Goal: Task Accomplishment & Management: Manage account settings

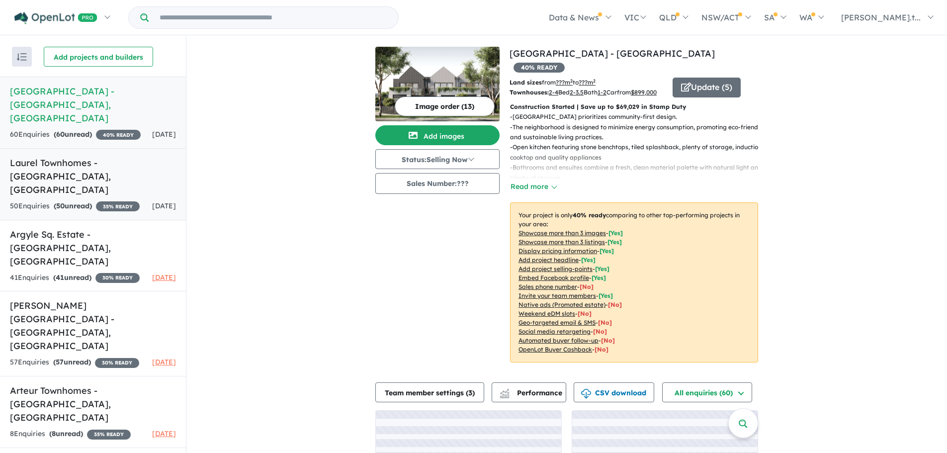
click at [79, 167] on h5 "Laurel Townhomes - [GEOGRAPHIC_DATA] , [GEOGRAPHIC_DATA]" at bounding box center [93, 176] width 166 height 40
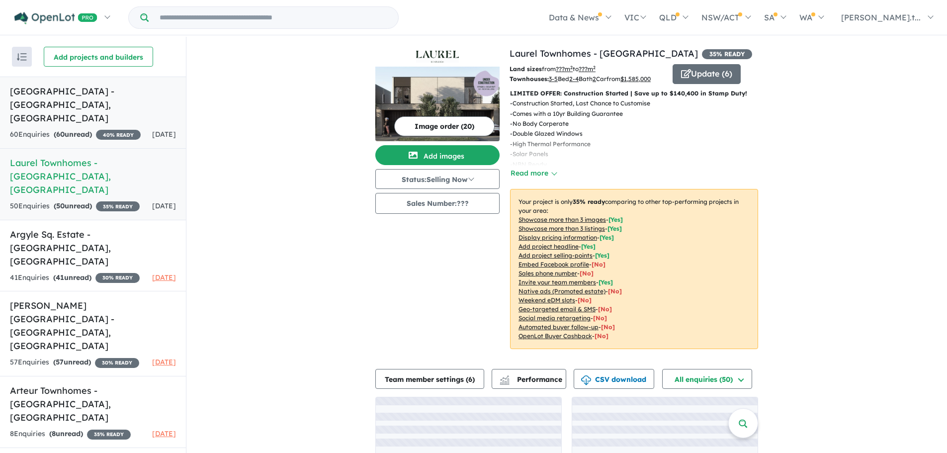
click at [74, 108] on h5 "[GEOGRAPHIC_DATA] - [GEOGRAPHIC_DATA] , [GEOGRAPHIC_DATA]" at bounding box center [93, 105] width 166 height 40
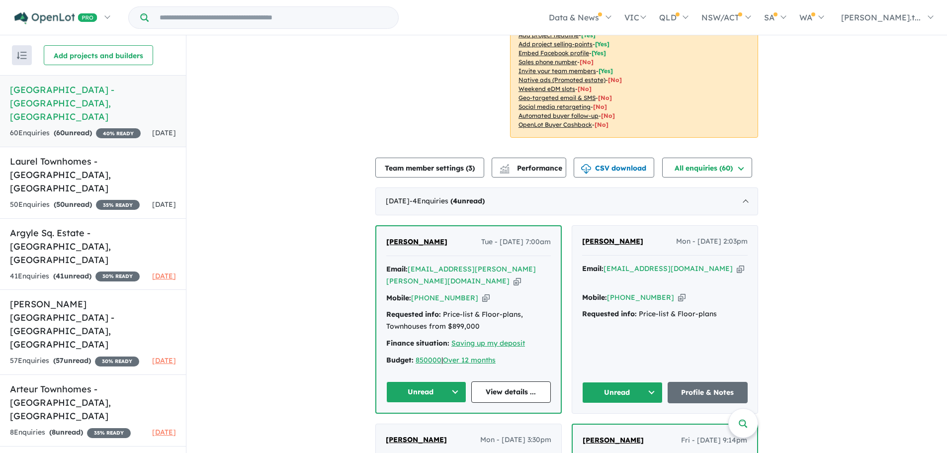
scroll to position [224, 0]
click at [514, 275] on icon "button" at bounding box center [517, 280] width 7 height 10
click at [482, 292] on icon "button" at bounding box center [485, 297] width 7 height 10
click at [737, 264] on icon "button" at bounding box center [740, 268] width 7 height 10
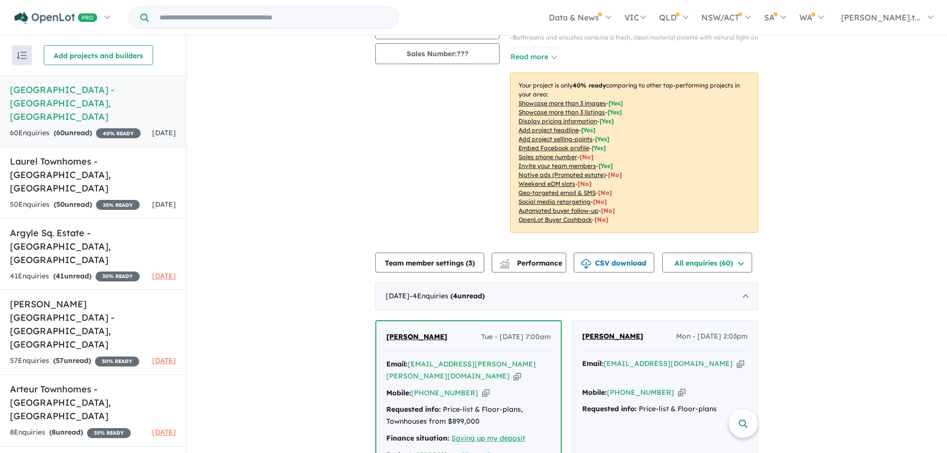
scroll to position [75, 0]
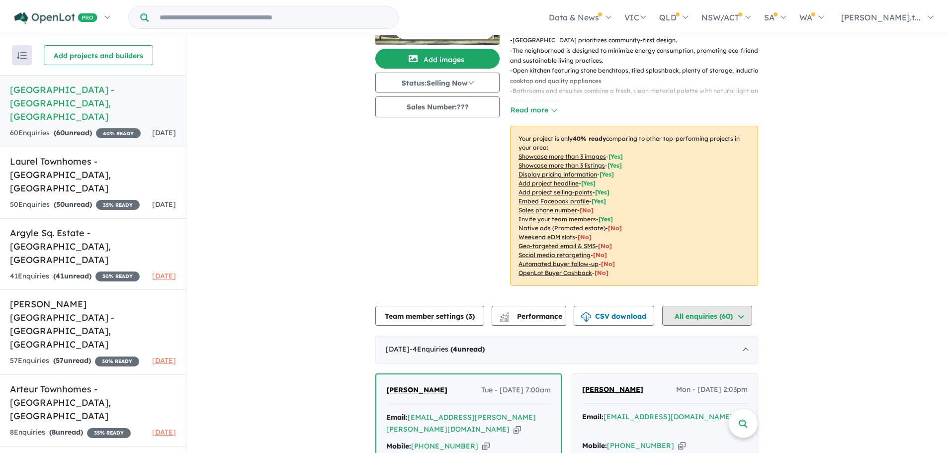
click at [705, 315] on button "All enquiries ( 60 )" at bounding box center [707, 316] width 90 height 20
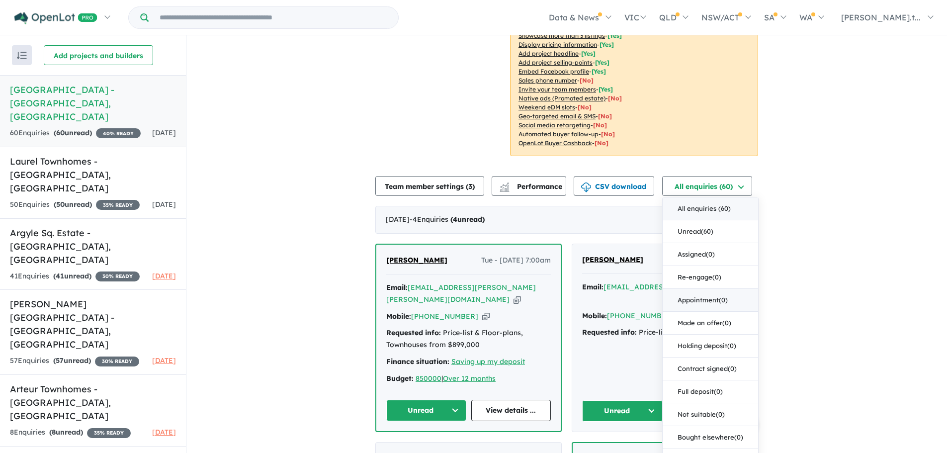
scroll to position [224, 0]
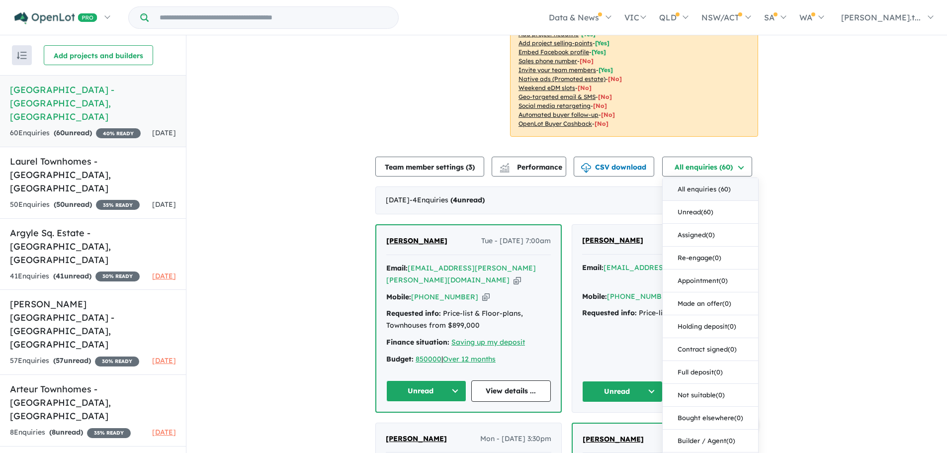
click at [698, 189] on button "All enquiries ( 60 )" at bounding box center [710, 189] width 95 height 23
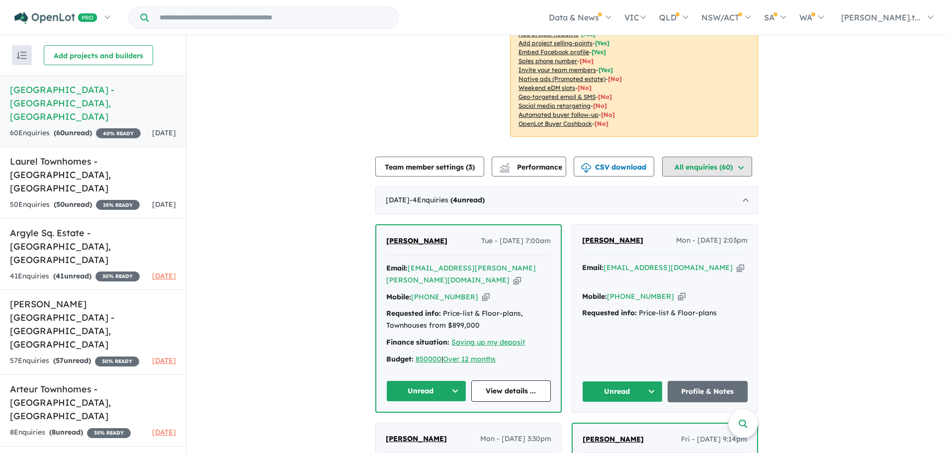
click at [728, 161] on button "All enquiries (60)" at bounding box center [707, 167] width 90 height 20
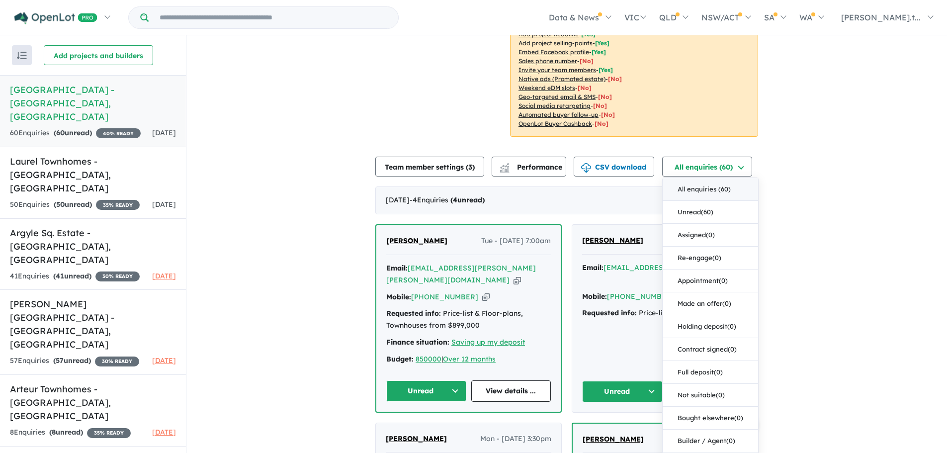
click at [706, 186] on button "All enquiries ( 60 )" at bounding box center [710, 189] width 95 height 23
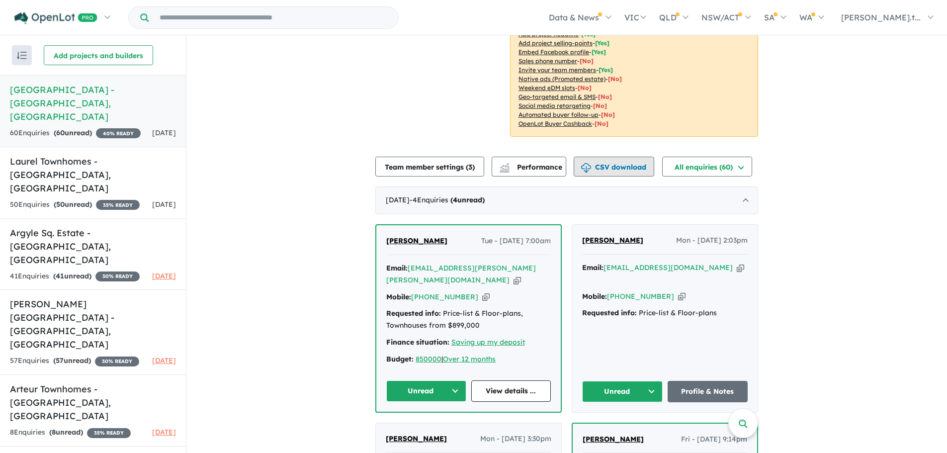
click at [597, 165] on button "CSV download" at bounding box center [614, 167] width 81 height 20
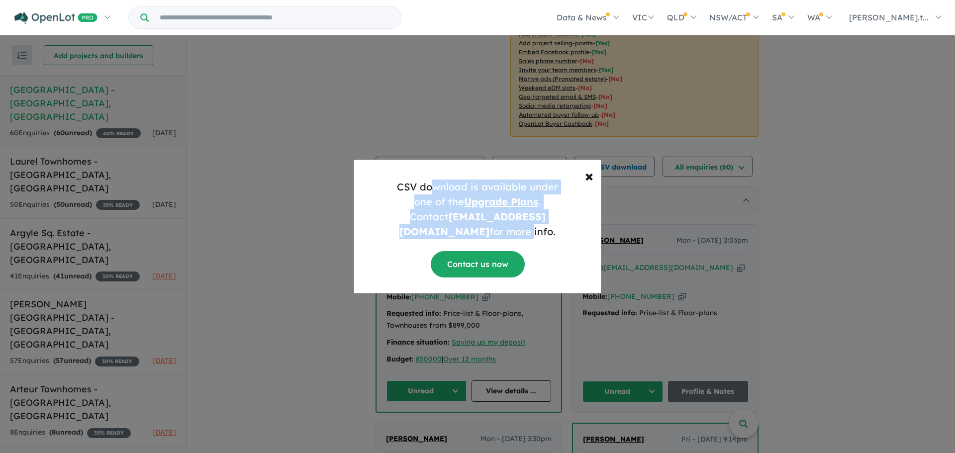
drag, startPoint x: 431, startPoint y: 196, endPoint x: 551, endPoint y: 220, distance: 122.8
click at [551, 220] on h5 "CSV download is available under one of the Upgrade Plans . Contact [EMAIL_ADDRE…" at bounding box center [478, 210] width 232 height 60
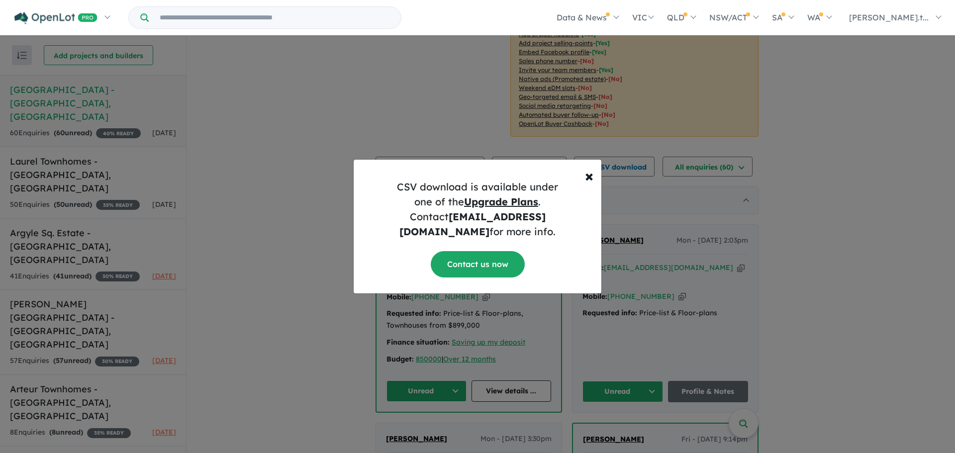
click at [565, 218] on h5 "CSV download is available under one of the Upgrade Plans . Contact [EMAIL_ADDRE…" at bounding box center [478, 210] width 232 height 60
click at [586, 183] on span "×" at bounding box center [589, 176] width 8 height 20
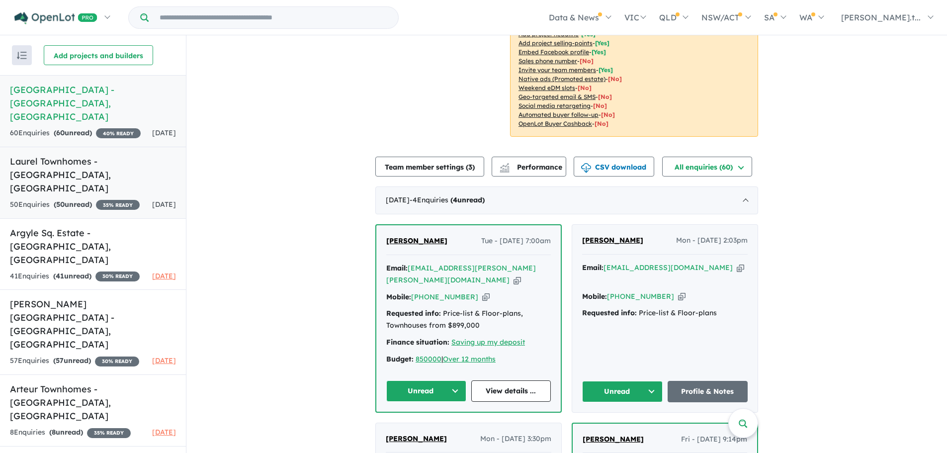
click at [84, 200] on strong "( 50 unread)" at bounding box center [73, 204] width 38 height 9
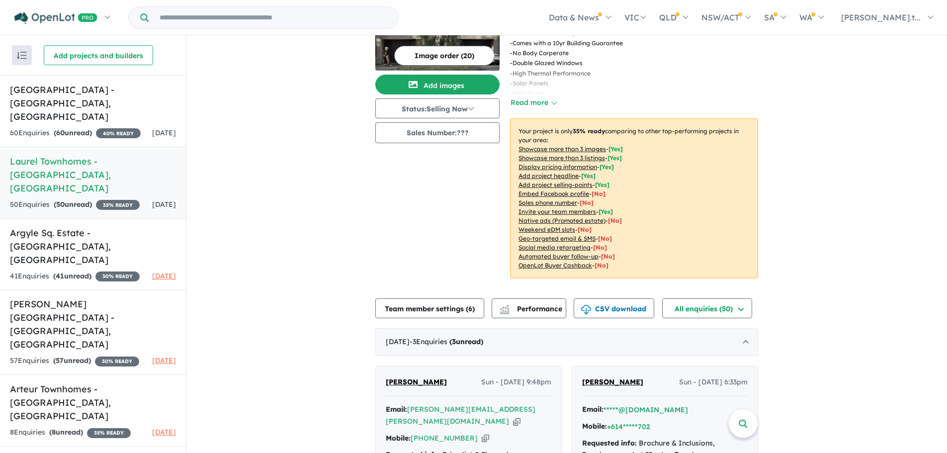
scroll to position [149, 0]
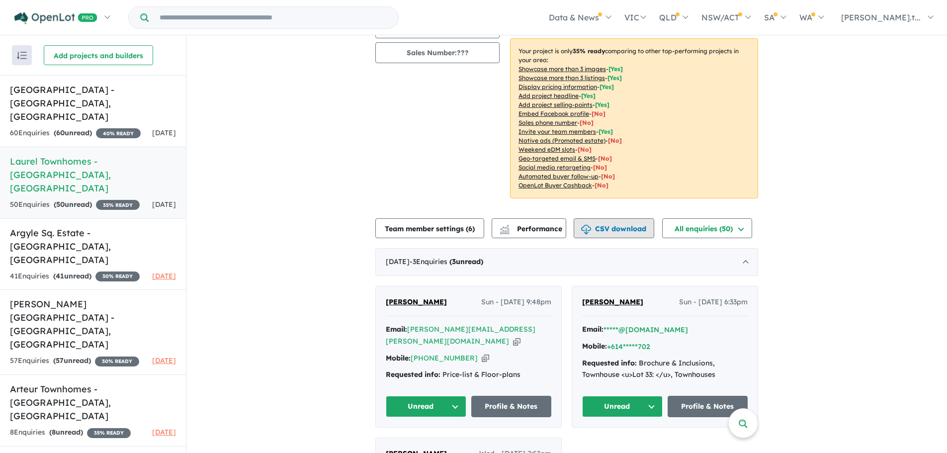
click at [623, 237] on button "CSV download" at bounding box center [614, 228] width 81 height 20
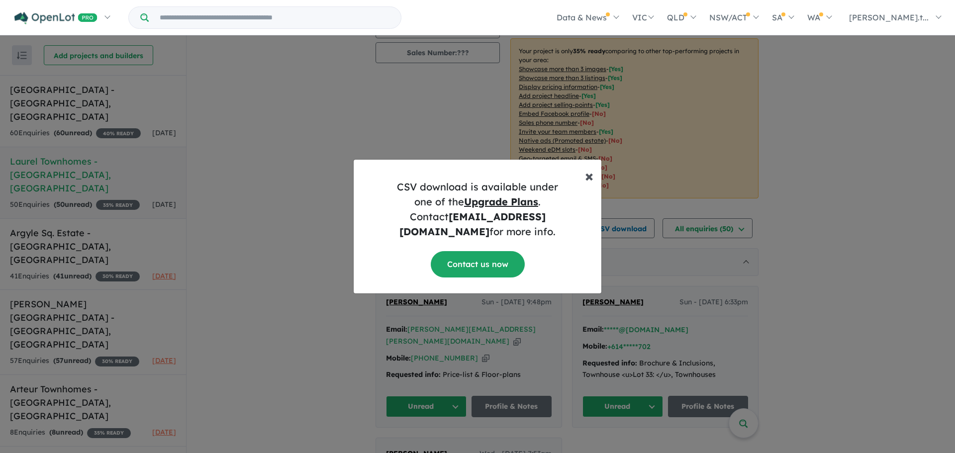
click at [589, 182] on span "×" at bounding box center [589, 176] width 8 height 20
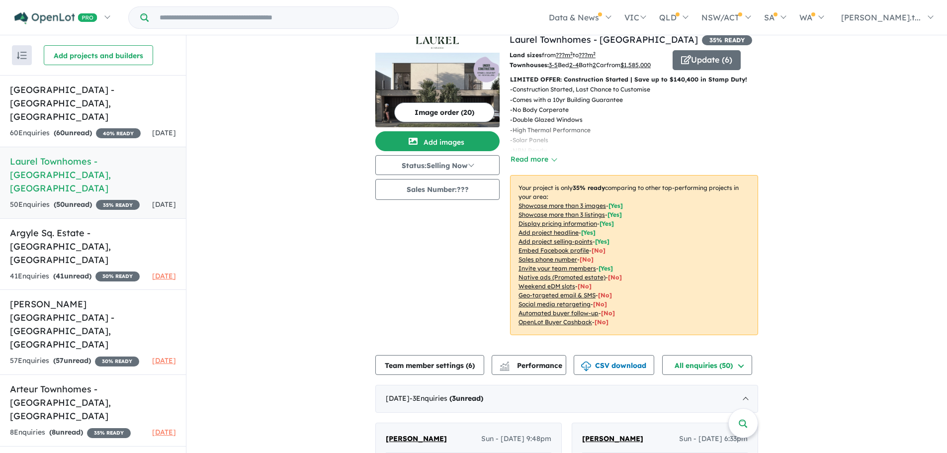
scroll to position [0, 0]
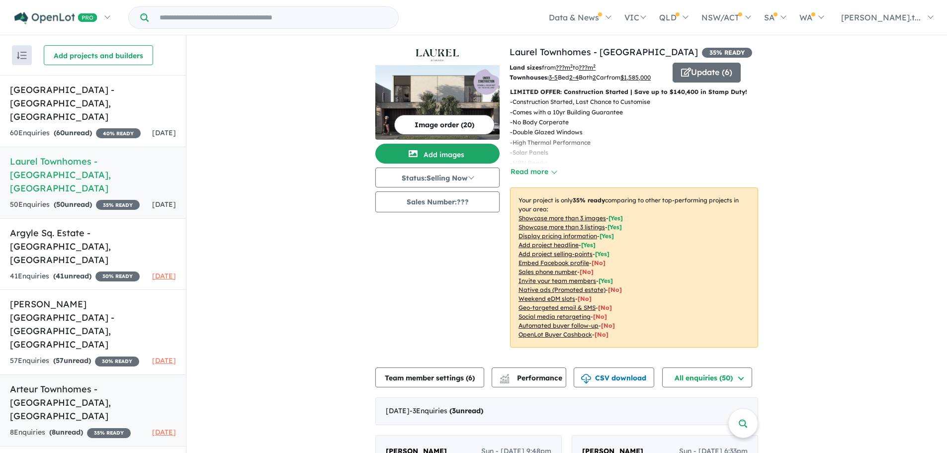
click at [83, 428] on strong "( 8 unread)" at bounding box center [66, 432] width 34 height 9
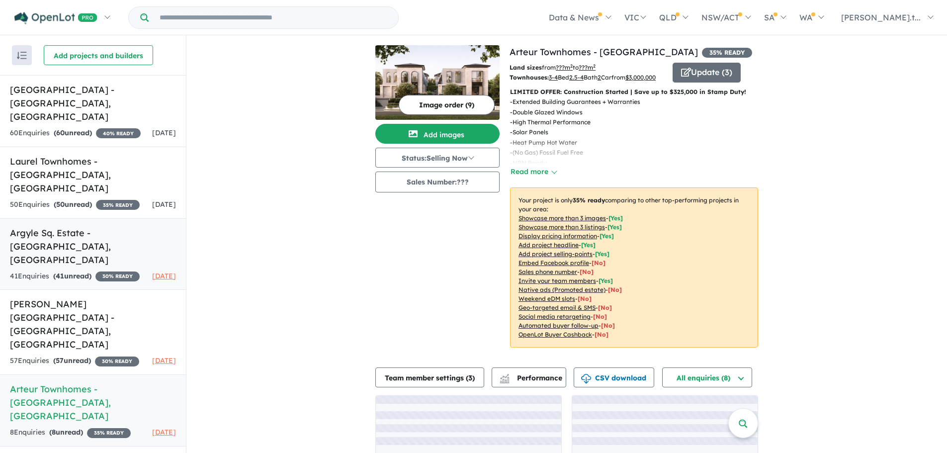
click at [68, 272] on strong "( 41 unread)" at bounding box center [72, 276] width 38 height 9
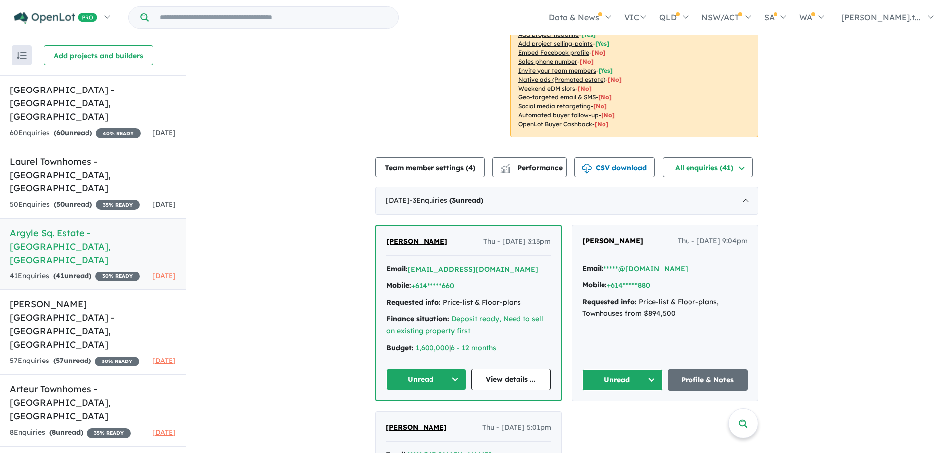
scroll to position [224, 0]
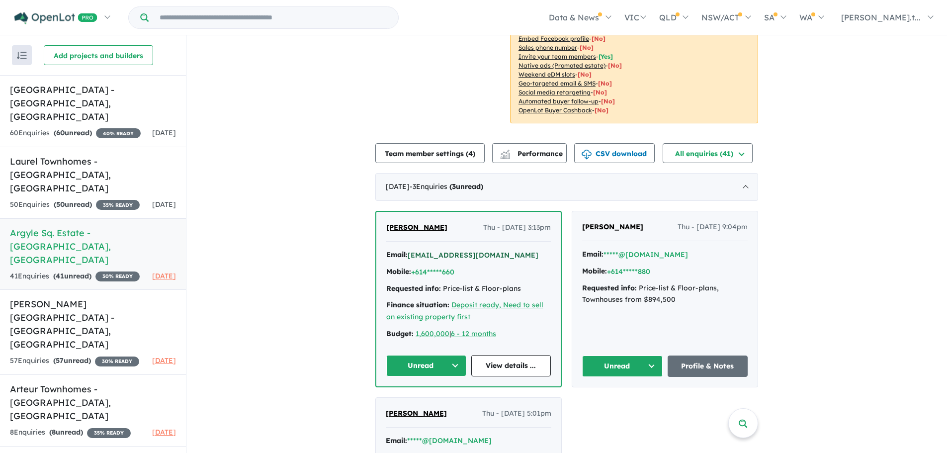
drag, startPoint x: 497, startPoint y: 265, endPoint x: 419, endPoint y: 264, distance: 77.6
click at [419, 261] on div "Email: [EMAIL_ADDRESS][DOMAIN_NAME]" at bounding box center [468, 255] width 165 height 12
click at [601, 163] on button "CSV download" at bounding box center [614, 153] width 81 height 20
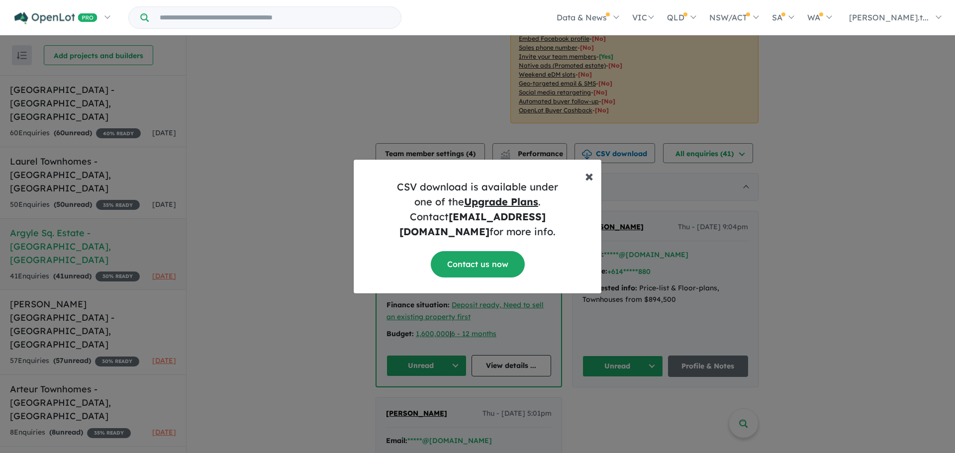
click at [589, 181] on span "×" at bounding box center [589, 176] width 8 height 20
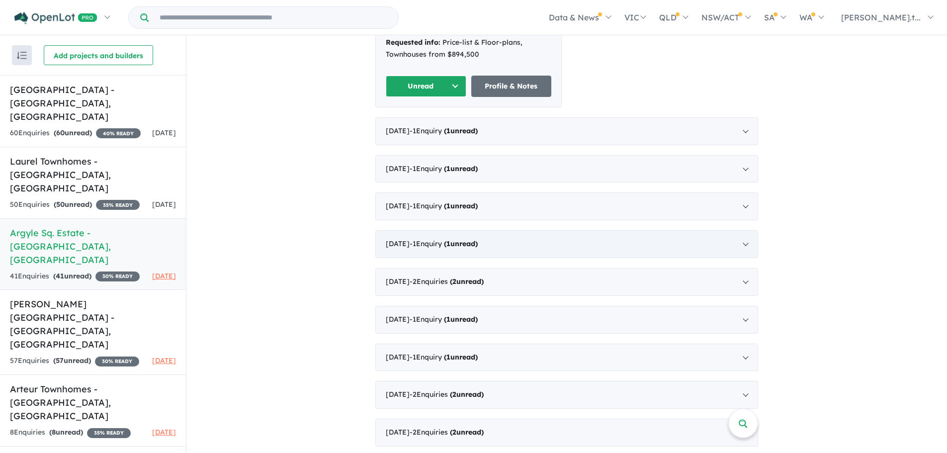
scroll to position [672, 0]
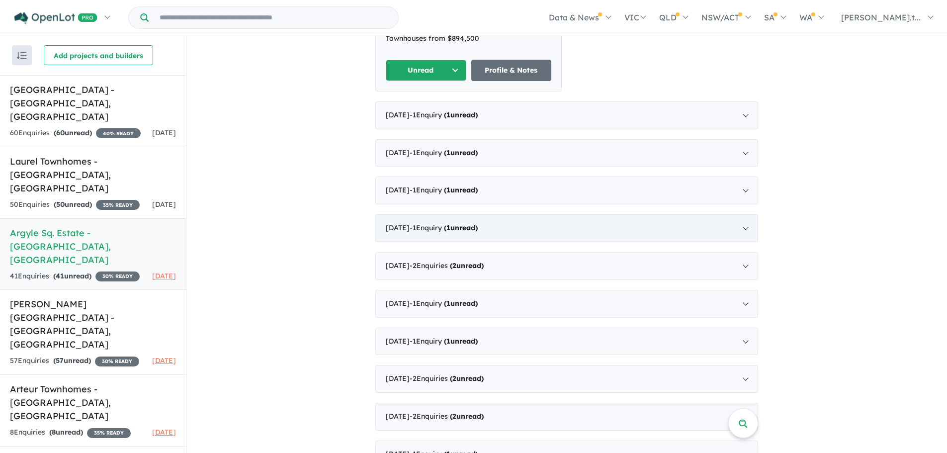
click at [494, 225] on div "[DATE] - 1 Enquir y ( 1 unread)" at bounding box center [566, 228] width 383 height 28
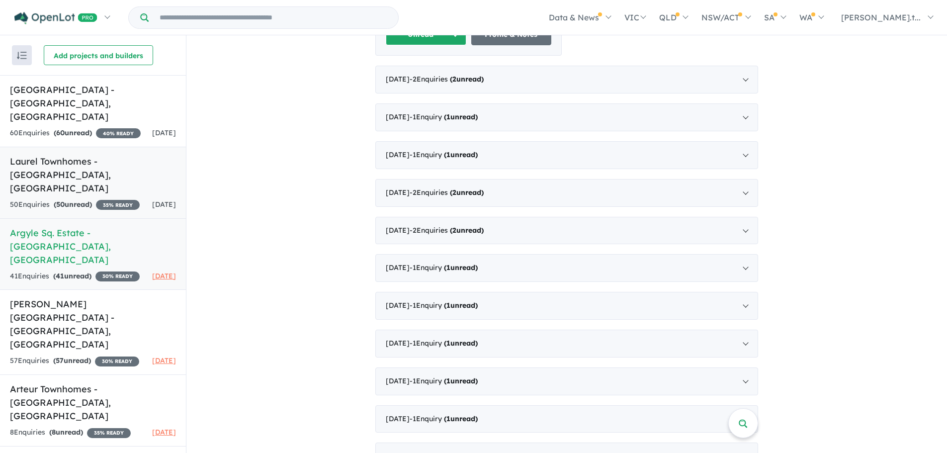
scroll to position [764, 0]
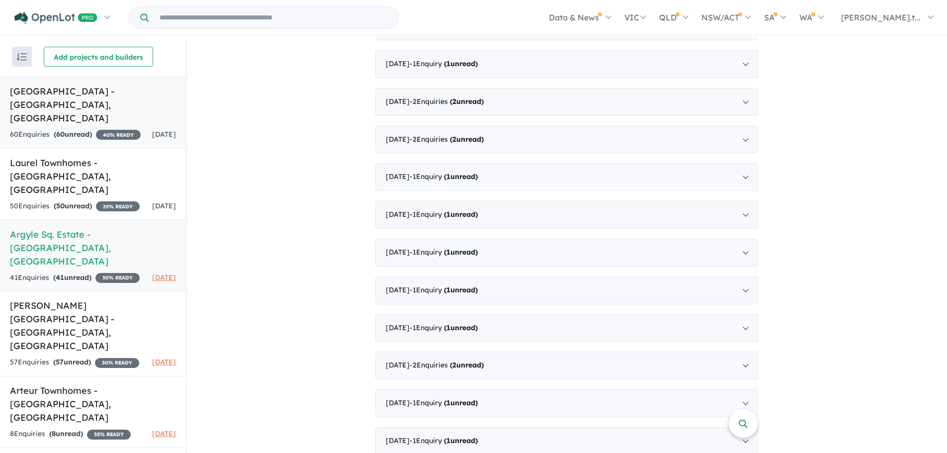
click at [45, 103] on h5 "[GEOGRAPHIC_DATA] - [GEOGRAPHIC_DATA] , [GEOGRAPHIC_DATA]" at bounding box center [93, 105] width 166 height 40
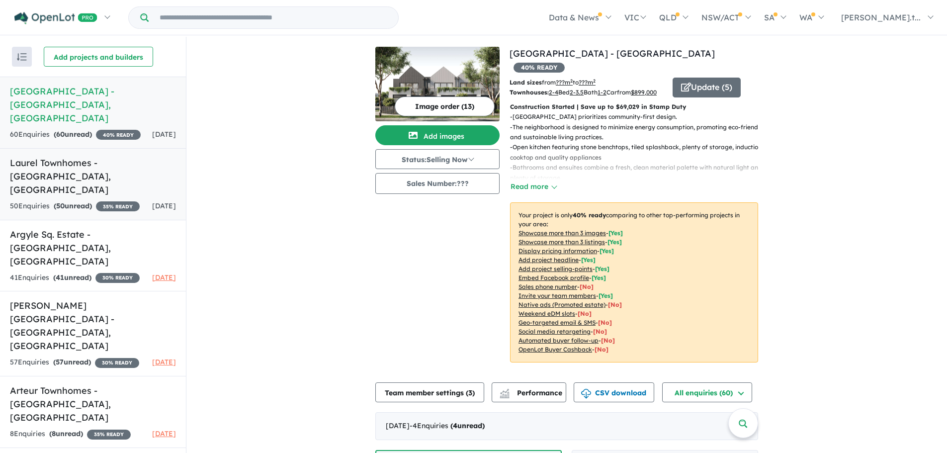
click at [71, 201] on strong "( 50 unread)" at bounding box center [73, 205] width 38 height 9
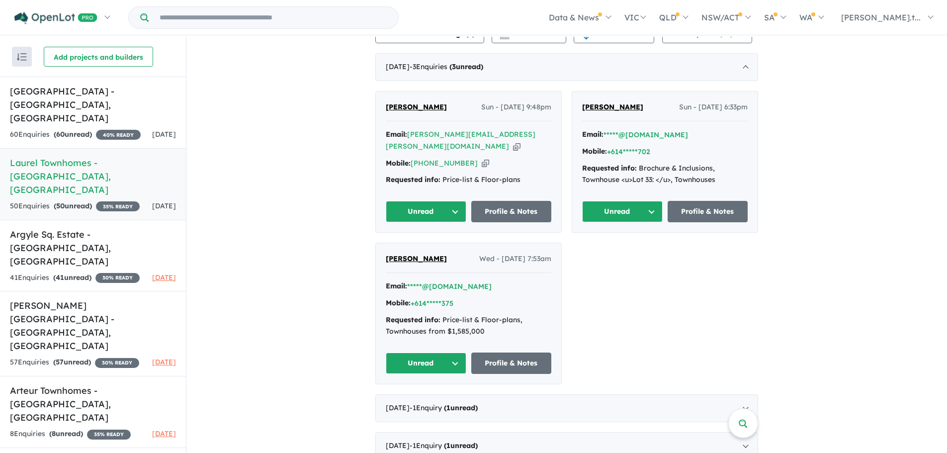
scroll to position [348, 0]
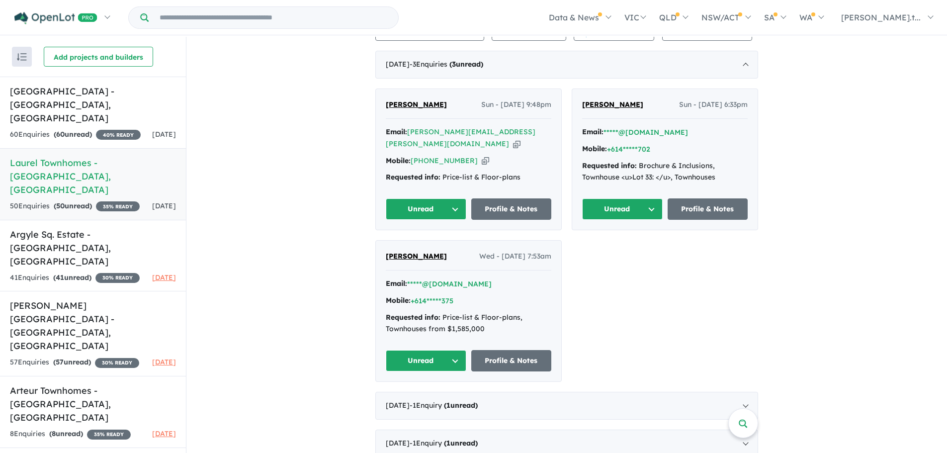
click at [316, 121] on div "View 17 projects in your account Laurel Townhomes - [GEOGRAPHIC_DATA] 35 % READ…" at bounding box center [566, 342] width 761 height 1306
click at [74, 94] on h5 "[GEOGRAPHIC_DATA] - [GEOGRAPHIC_DATA] , [GEOGRAPHIC_DATA]" at bounding box center [93, 105] width 166 height 40
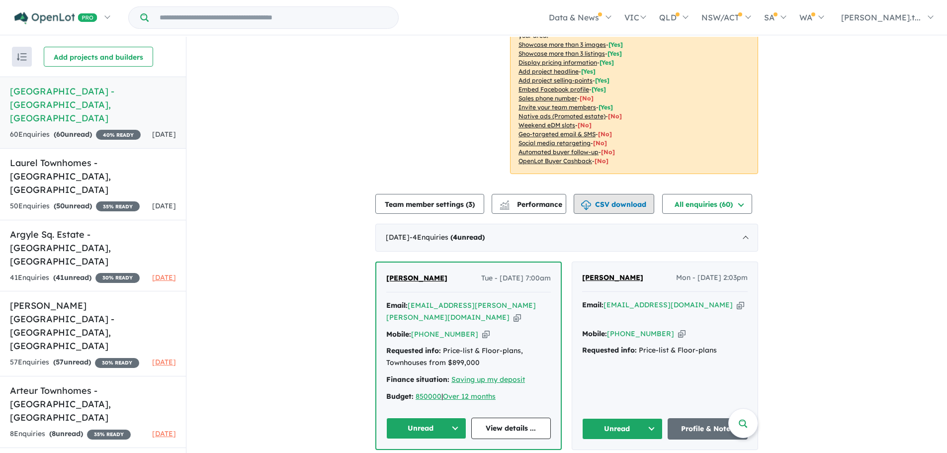
scroll to position [324, 0]
